Goal: Task Accomplishment & Management: Use online tool/utility

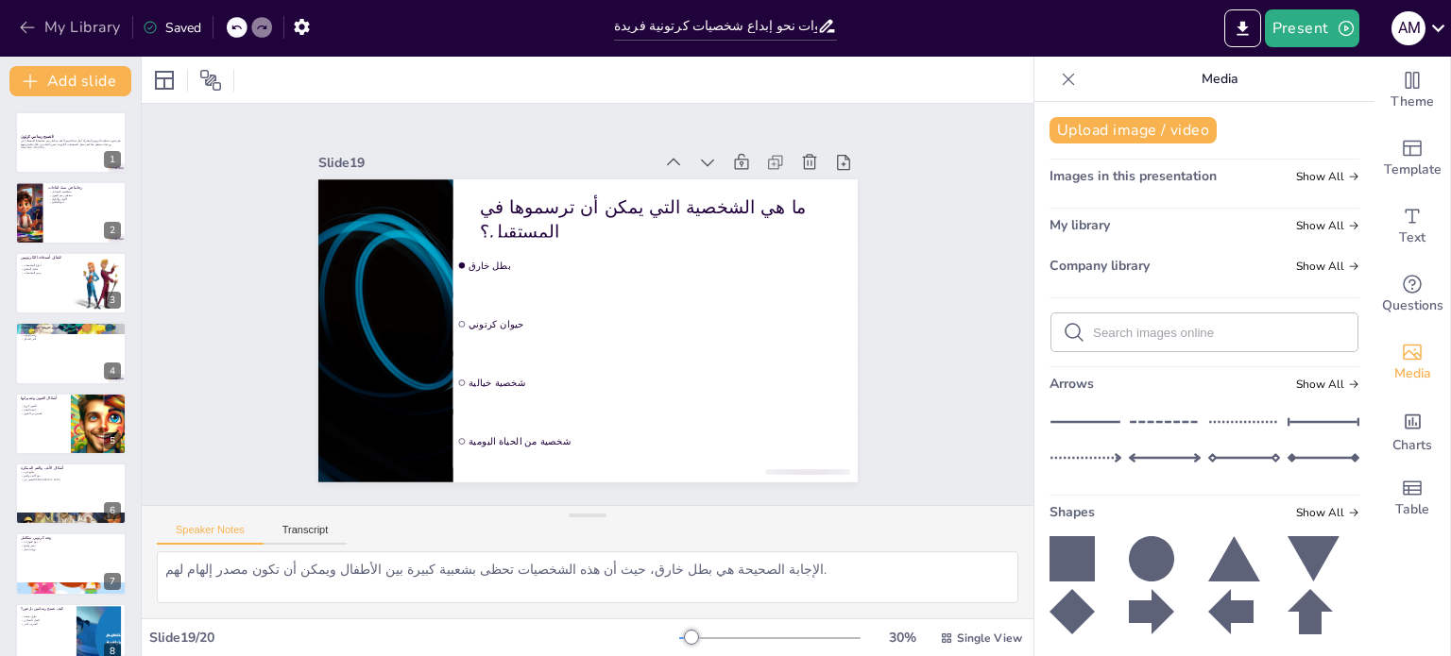
scroll to position [329, 0]
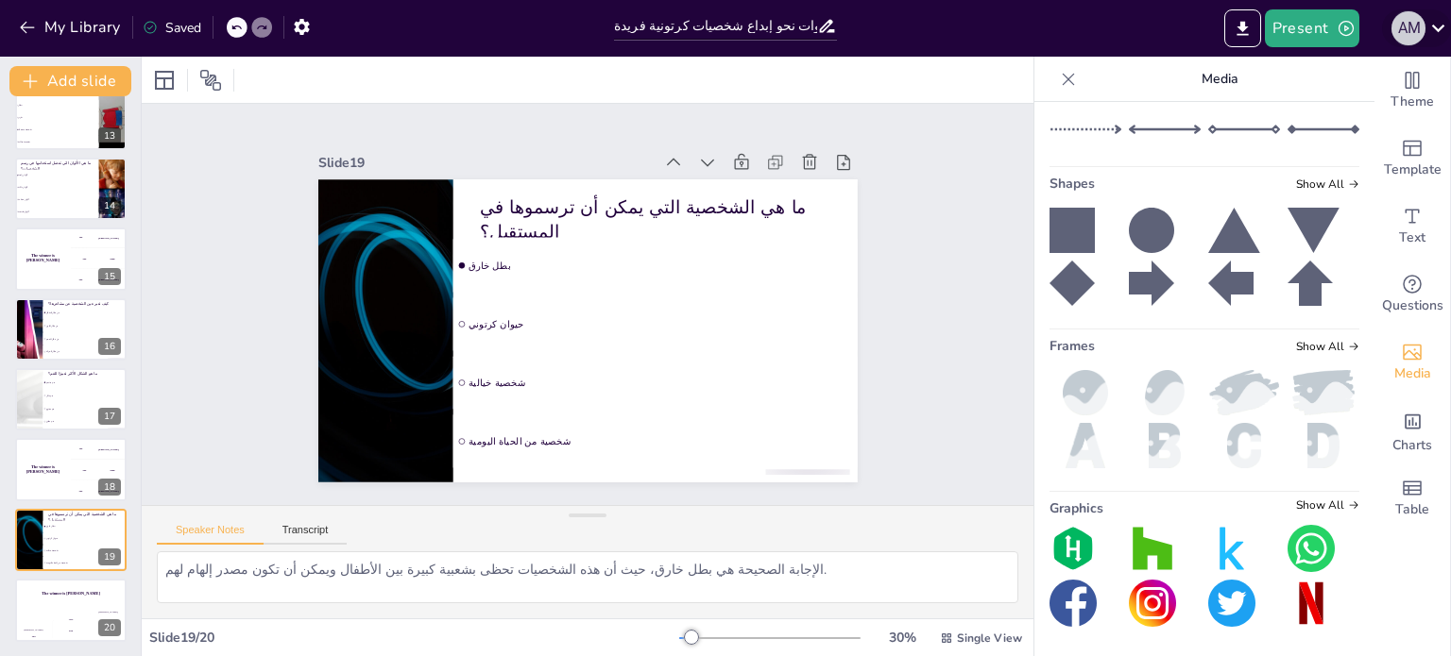
click at [1392, 25] on div "A M" at bounding box center [1408, 28] width 34 height 34
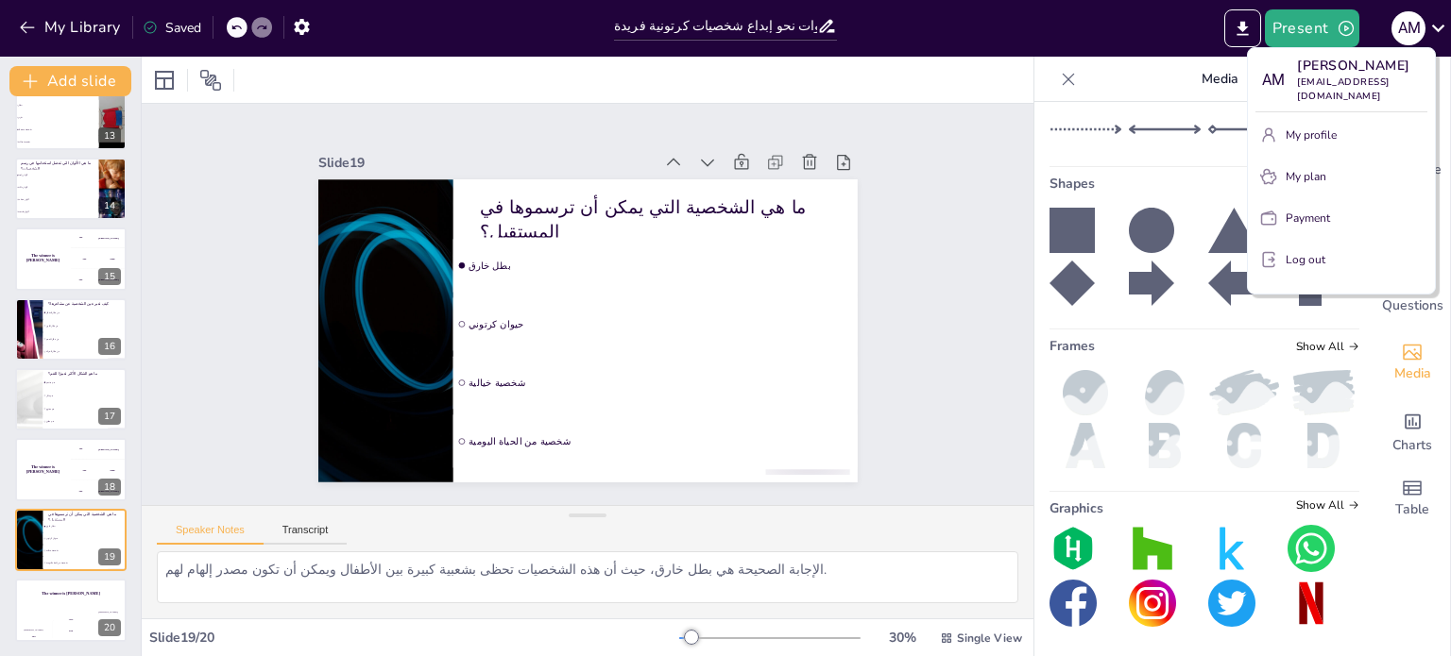
click at [1273, 79] on div "A M" at bounding box center [1272, 80] width 34 height 34
click at [1318, 139] on div "Ahmed Mohamed [EMAIL_ADDRESS][DOMAIN_NAME]" at bounding box center [1354, 149] width 314 height 72
click at [84, 32] on div at bounding box center [725, 328] width 1451 height 656
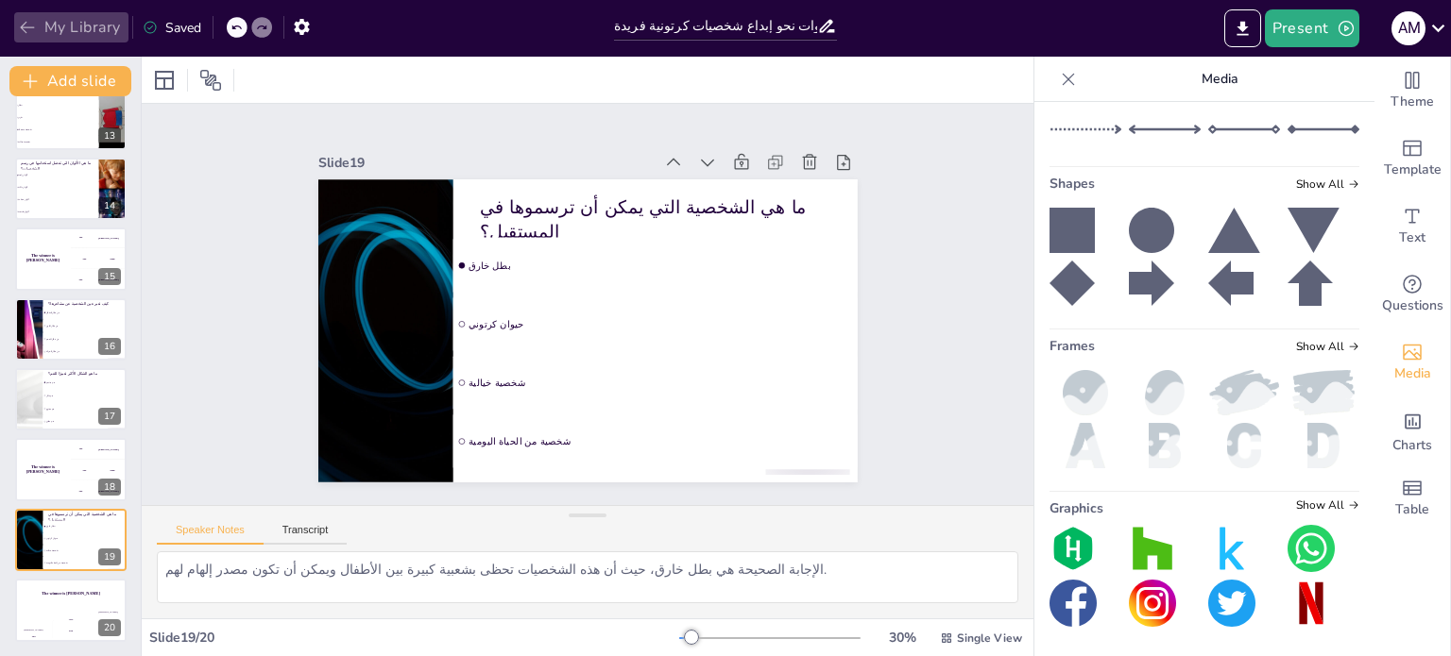
click at [19, 24] on icon "button" at bounding box center [27, 27] width 19 height 19
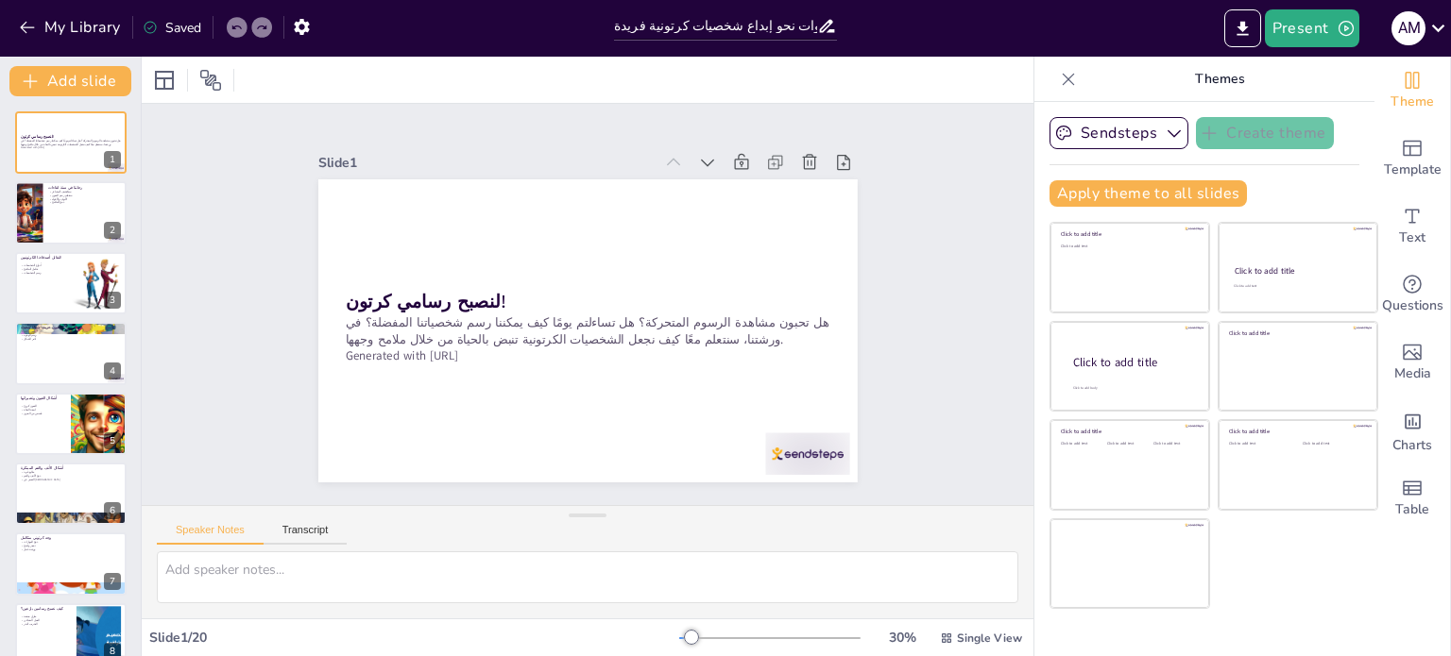
checkbox input "true"
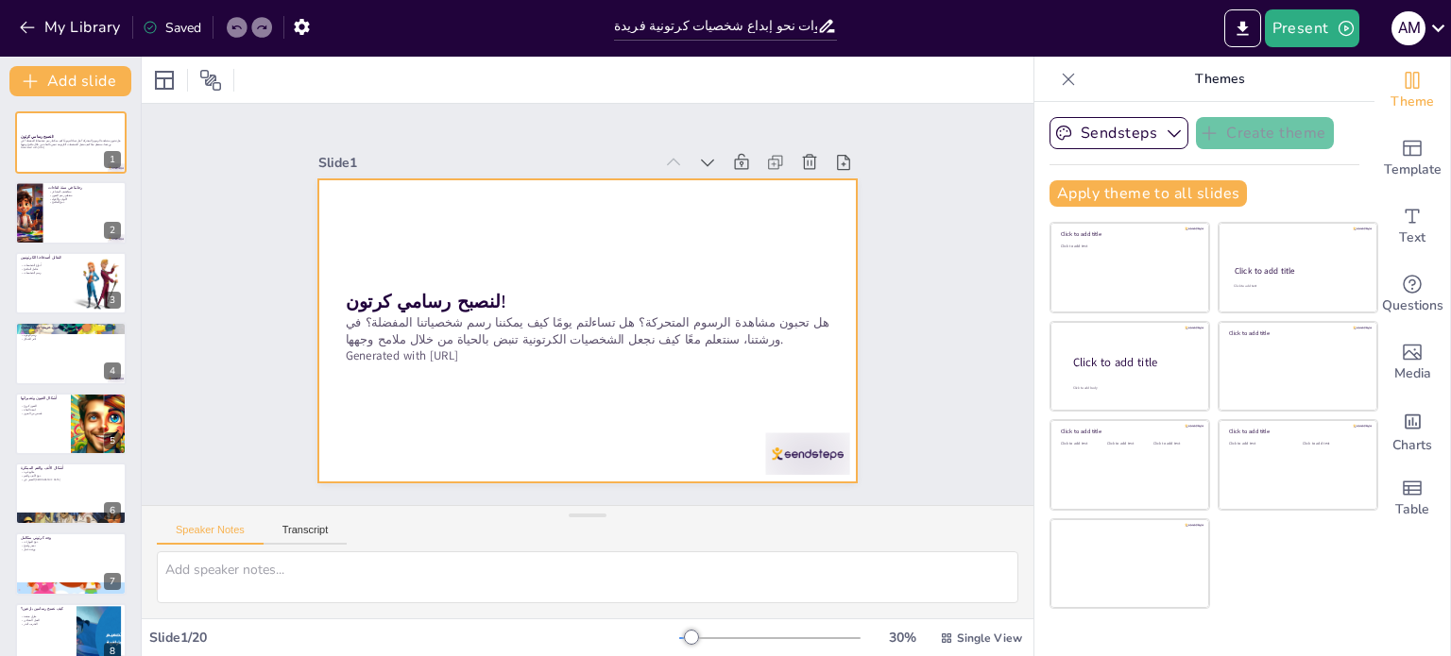
checkbox input "true"
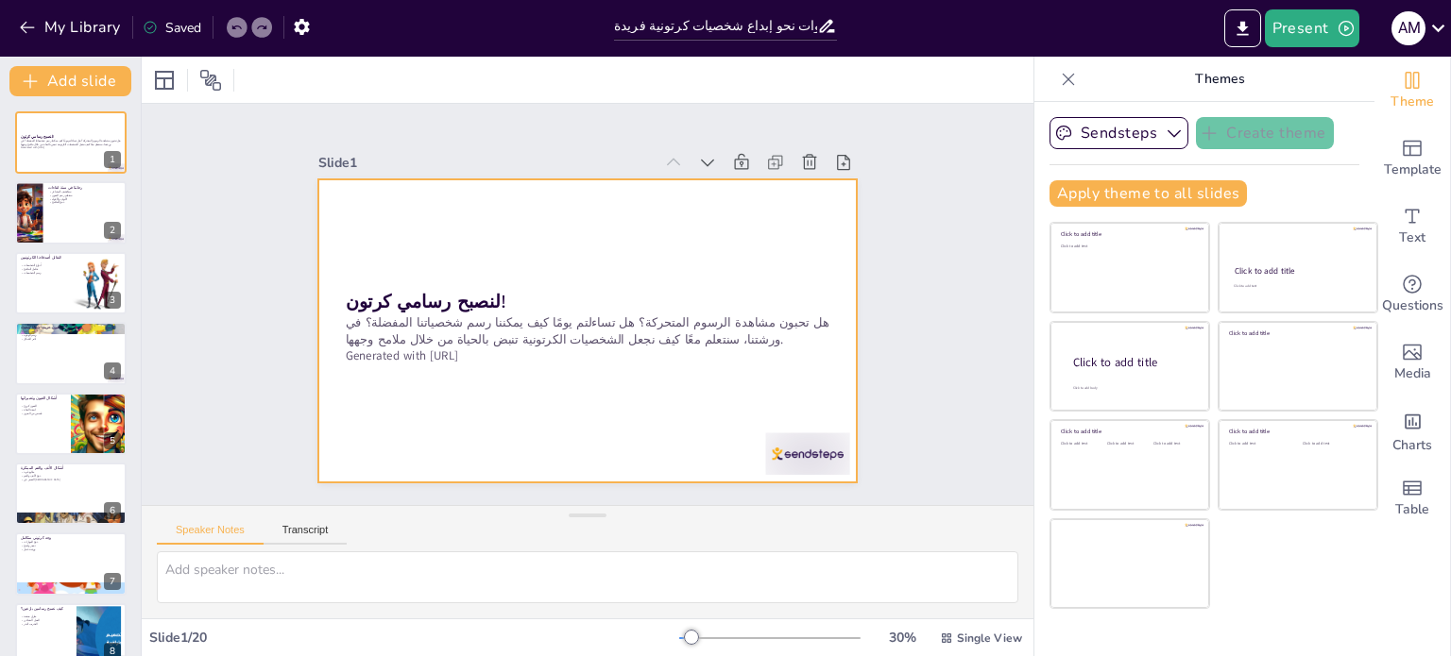
checkbox input "true"
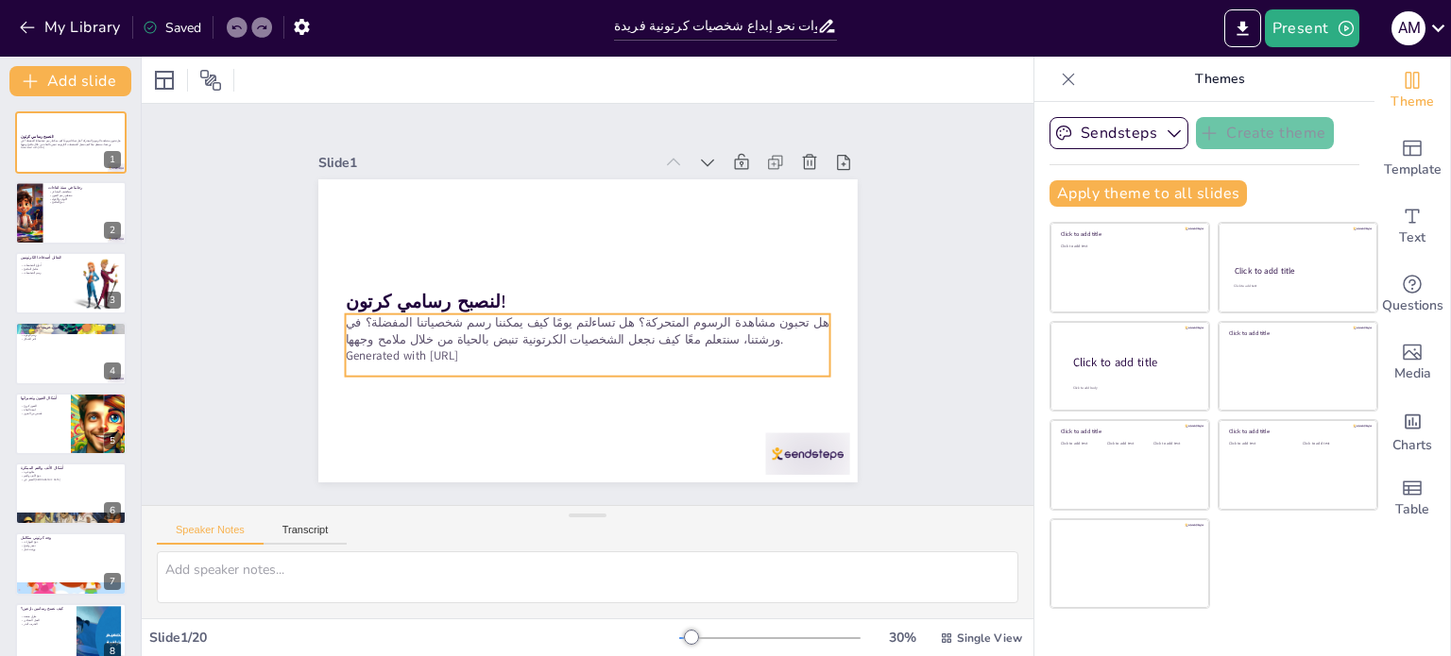
checkbox input "true"
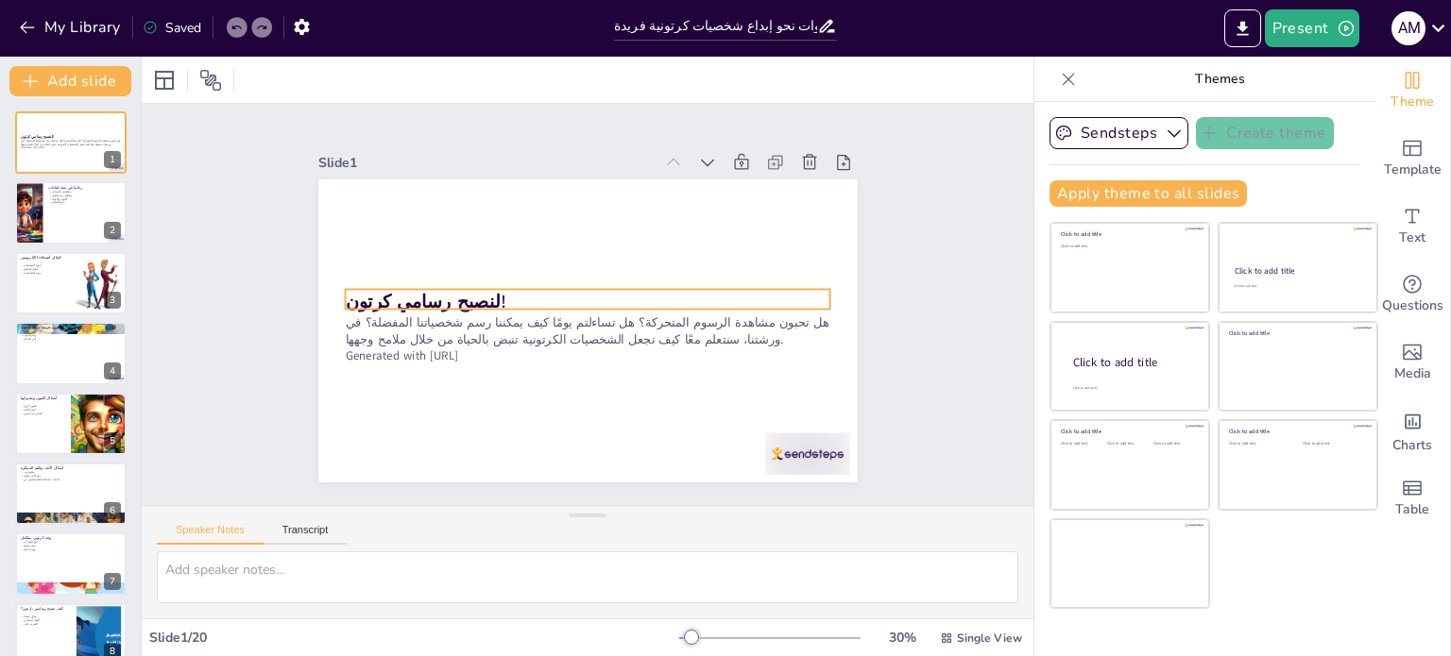
checkbox input "true"
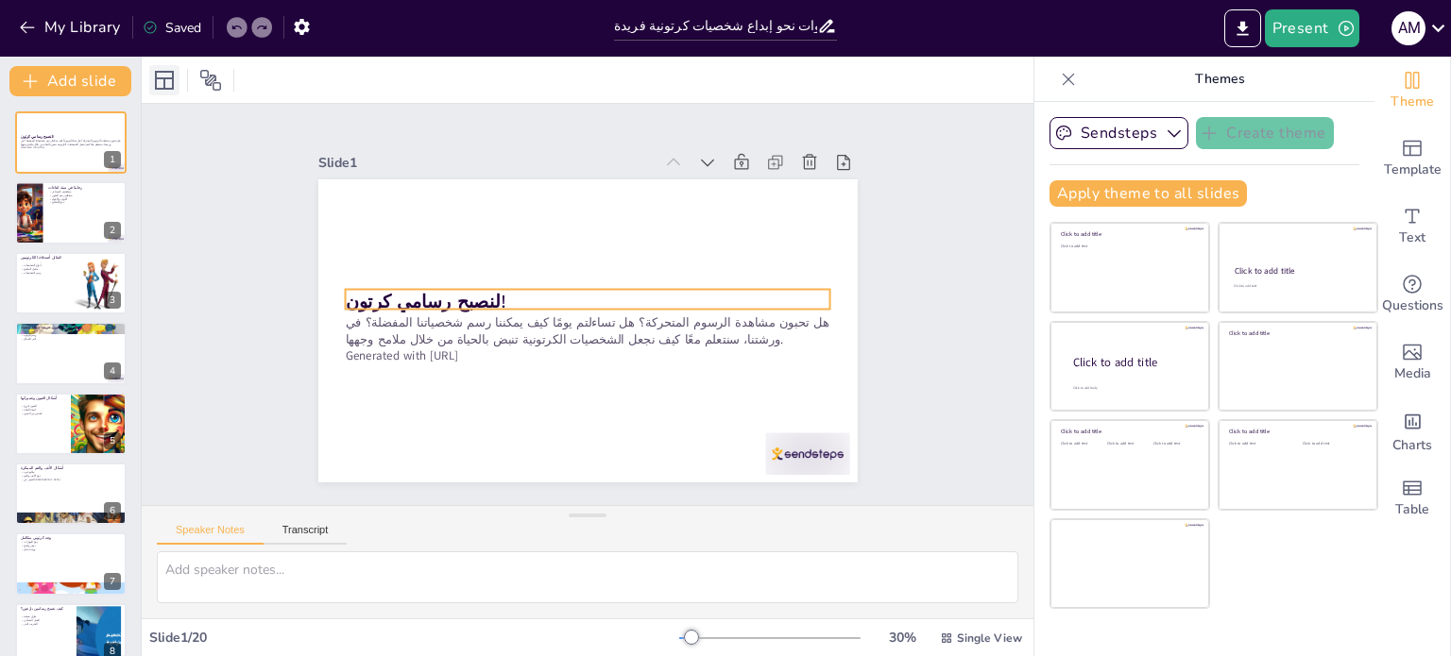
checkbox input "true"
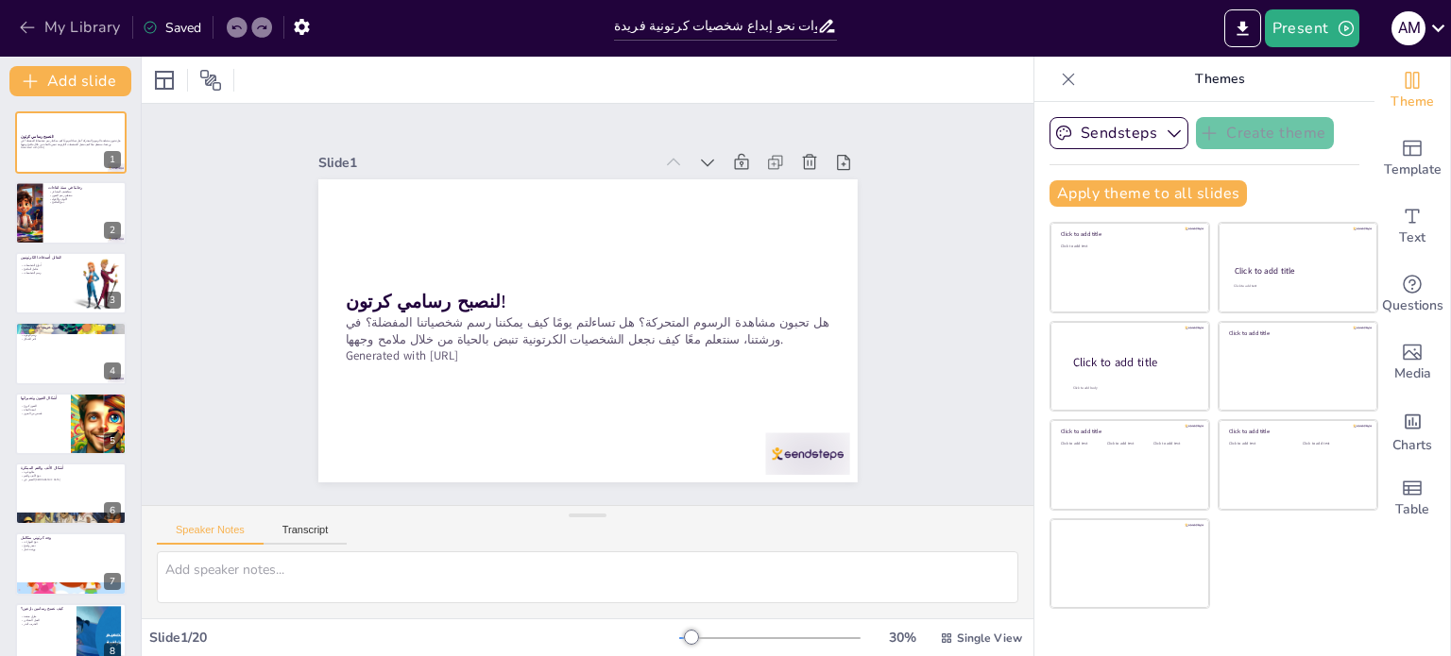
click at [31, 26] on icon "button" at bounding box center [27, 27] width 19 height 19
